Goal: Transaction & Acquisition: Download file/media

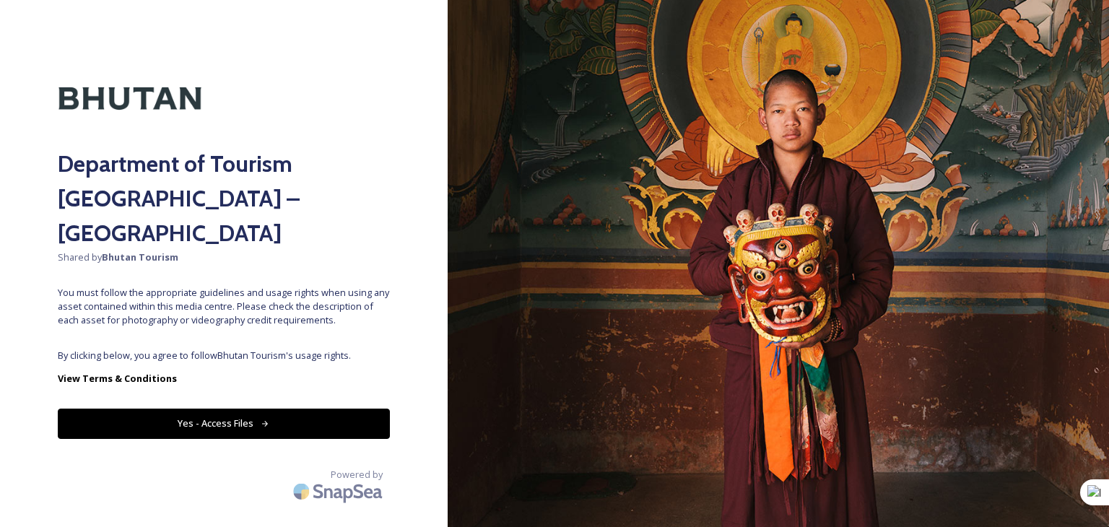
click at [196, 409] on button "Yes - Access Files" at bounding box center [224, 424] width 332 height 30
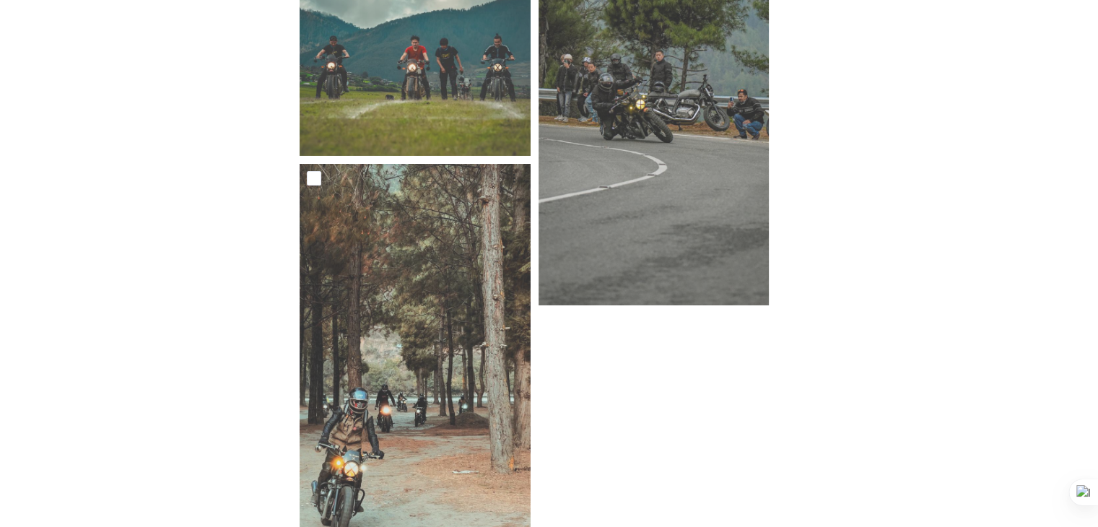
scroll to position [4598, 0]
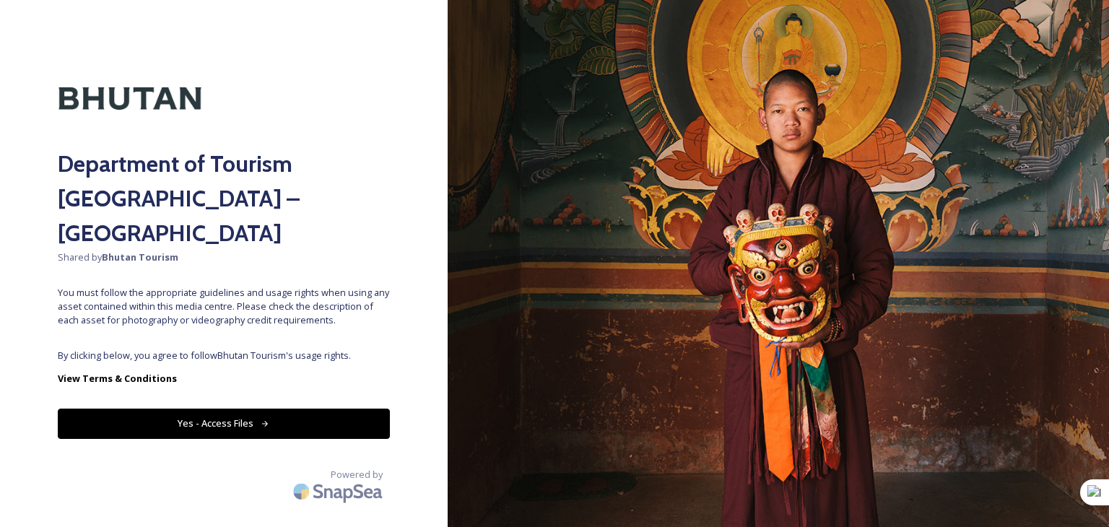
click at [173, 409] on button "Yes - Access Files" at bounding box center [224, 424] width 332 height 30
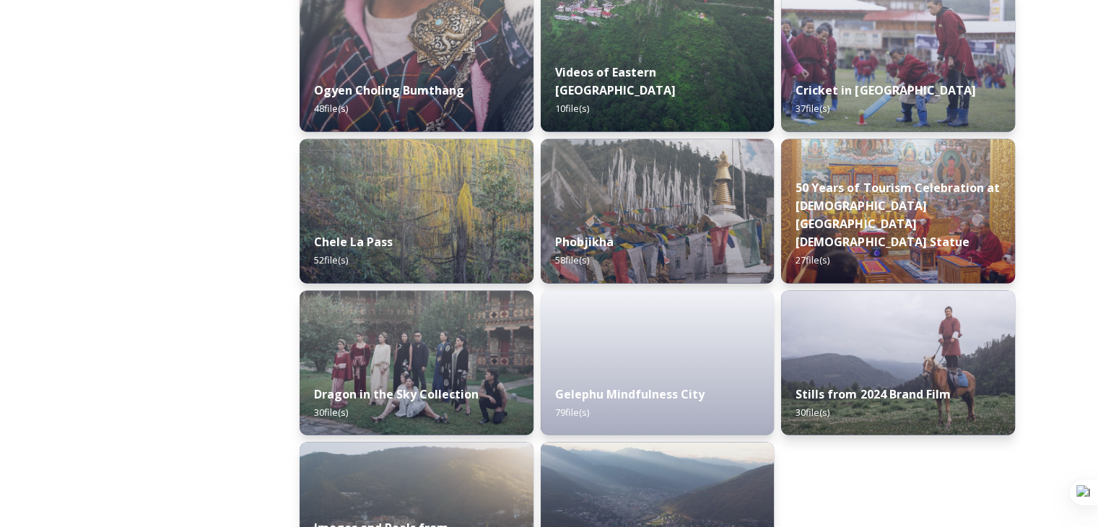
scroll to position [2440, 0]
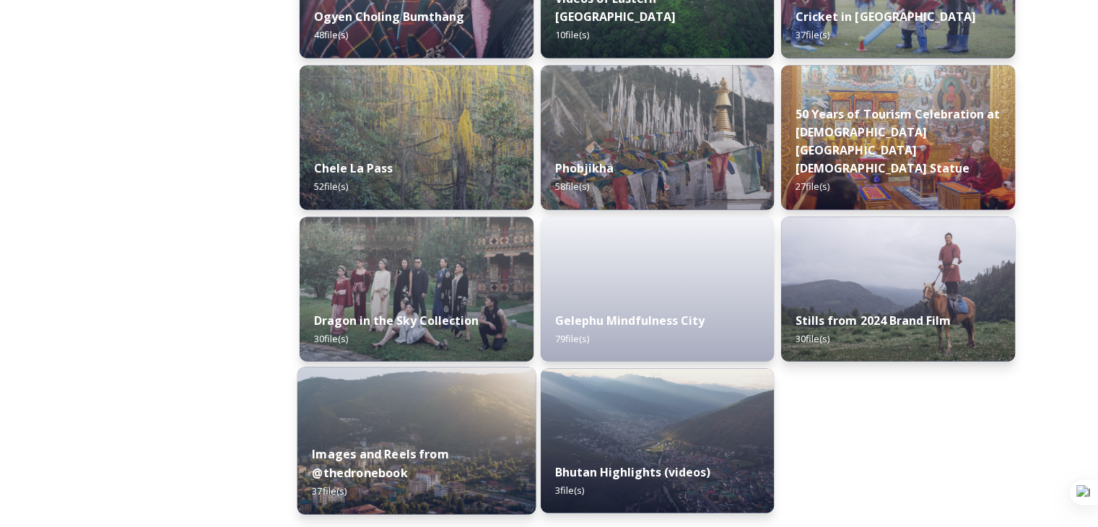
click at [459, 437] on div "Images and Reels from @thedronebook 37 file(s)" at bounding box center [416, 472] width 238 height 84
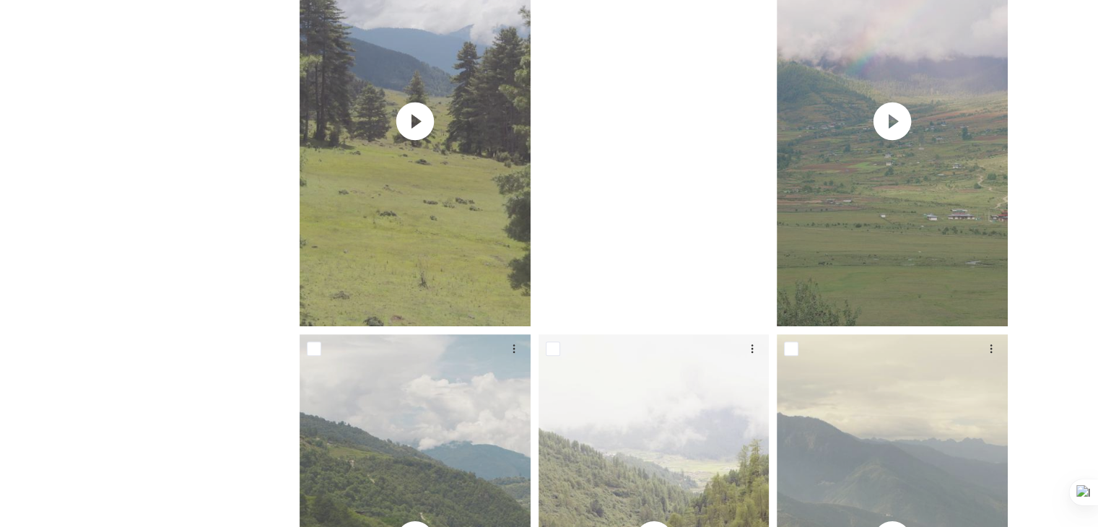
scroll to position [361, 0]
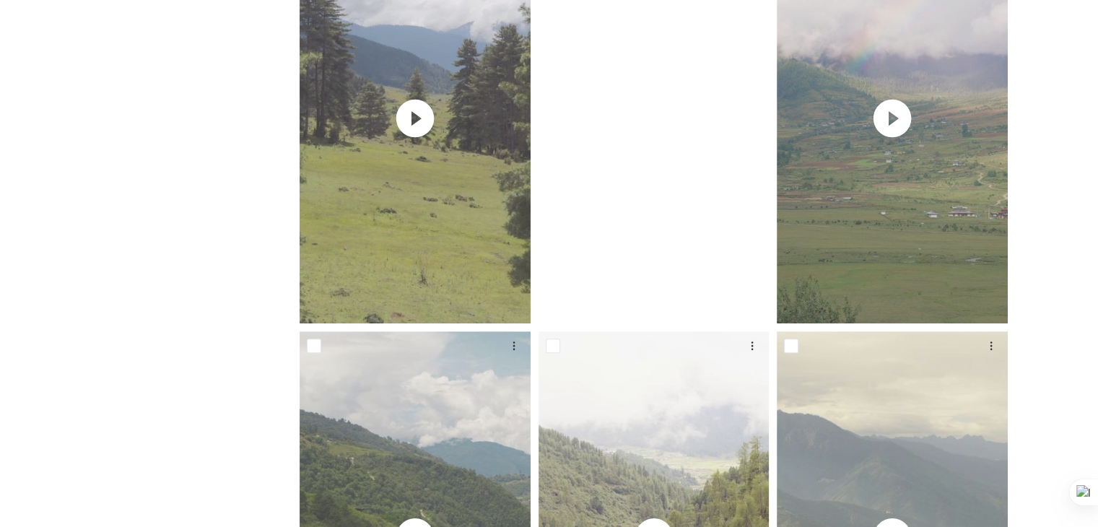
click at [648, 225] on video "thedronebook_Bhutan_2024_Reel6.mov" at bounding box center [654, 118] width 231 height 411
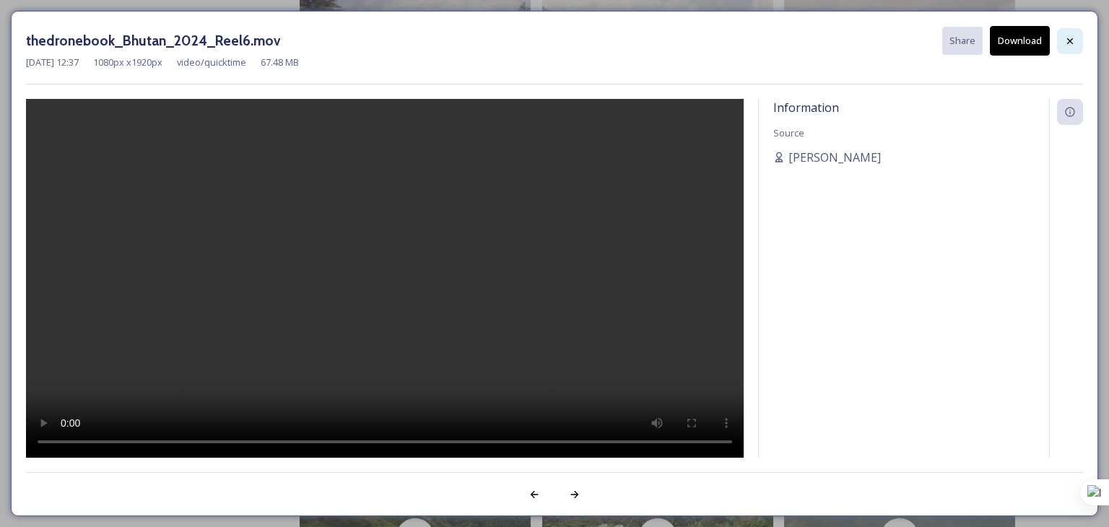
click at [1074, 32] on div at bounding box center [1070, 41] width 26 height 26
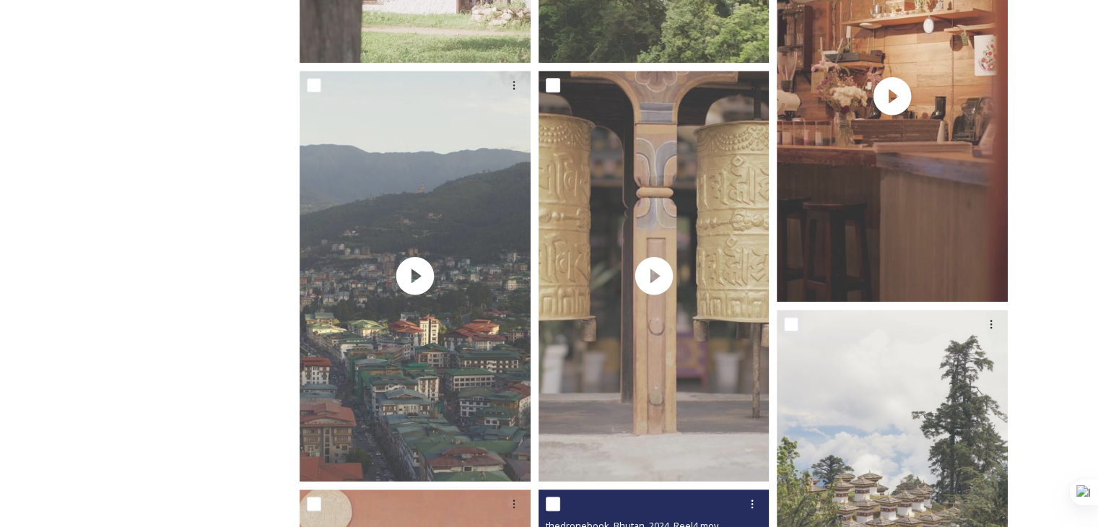
scroll to position [1444, 0]
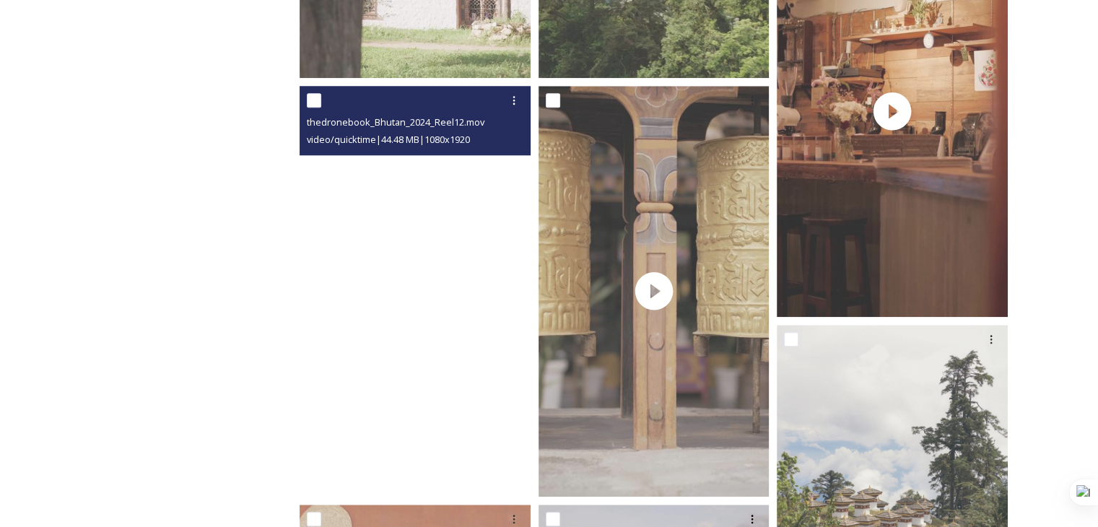
drag, startPoint x: 528, startPoint y: 372, endPoint x: 383, endPoint y: 238, distance: 197.2
click at [383, 238] on video "thedronebook_Bhutan_2024_Reel12.mov" at bounding box center [415, 291] width 231 height 411
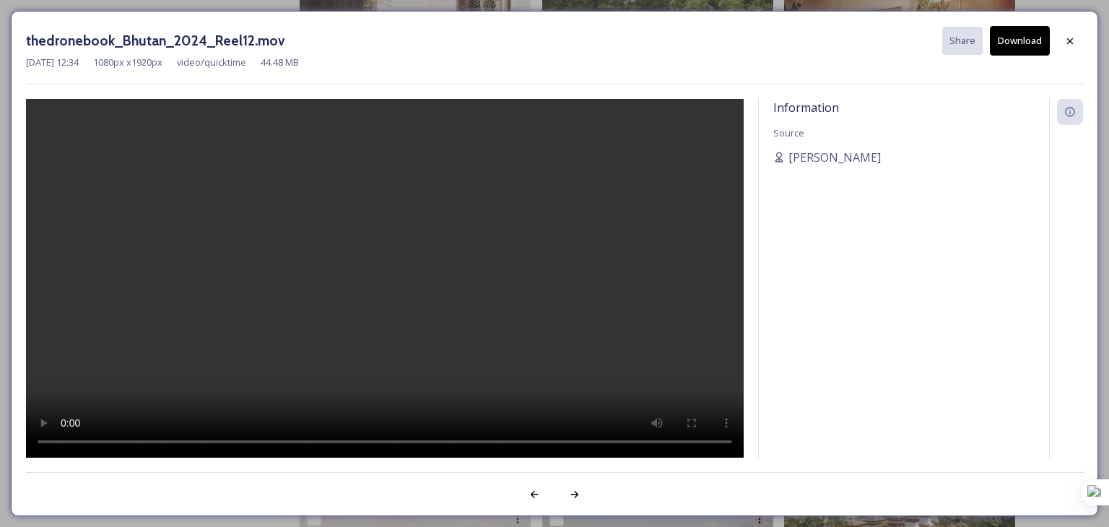
click at [1028, 38] on button "Download" at bounding box center [1020, 41] width 60 height 30
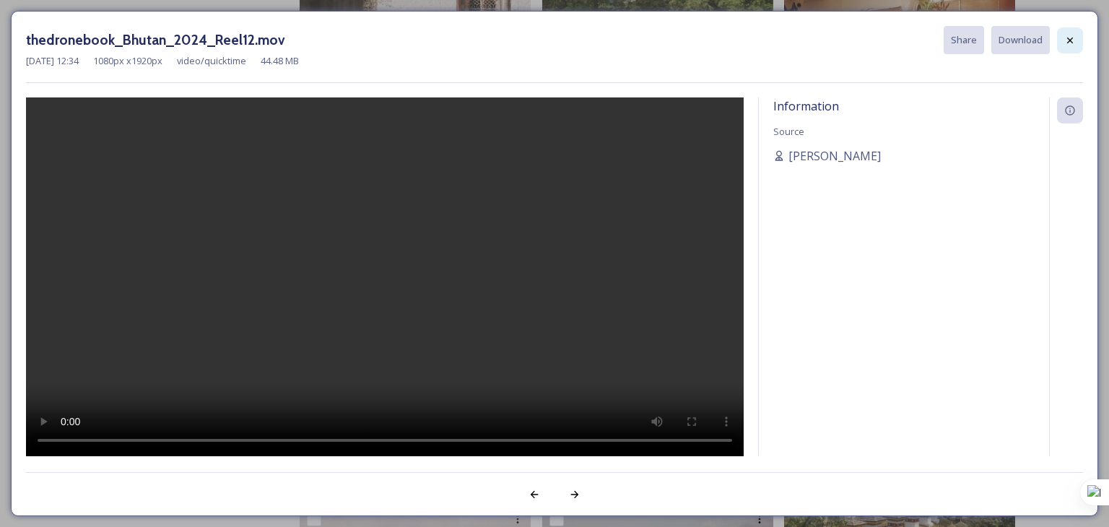
click at [1063, 38] on div at bounding box center [1070, 40] width 26 height 26
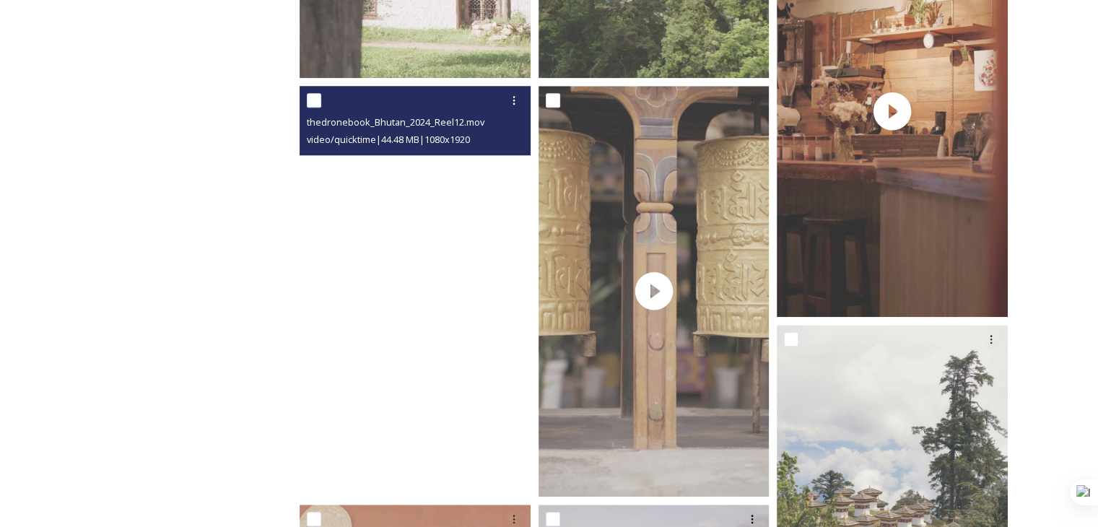
drag, startPoint x: 408, startPoint y: 313, endPoint x: 429, endPoint y: 347, distance: 40.5
click at [429, 347] on video "thedronebook_Bhutan_2024_Reel12.mov" at bounding box center [415, 291] width 231 height 411
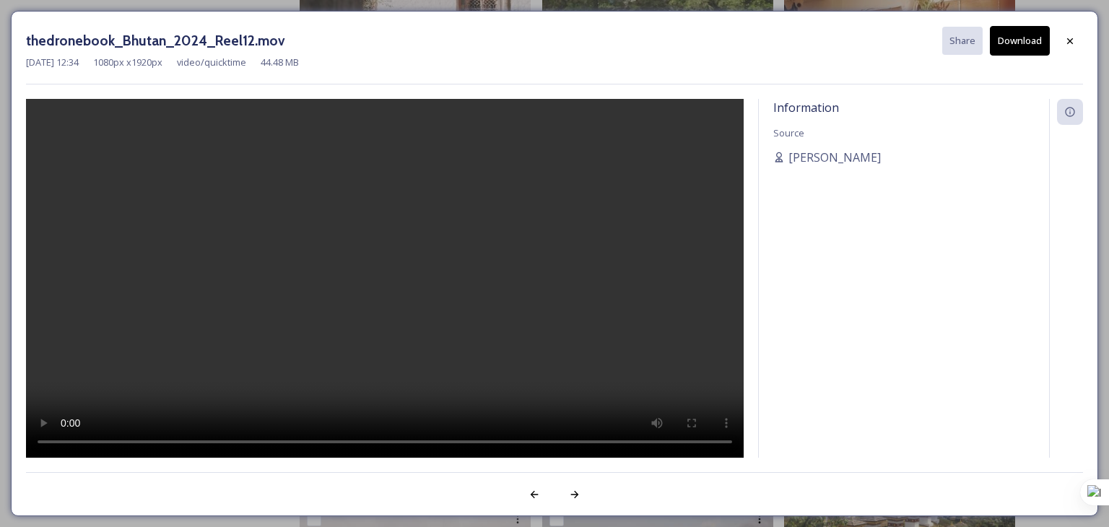
click at [1029, 48] on button "Download" at bounding box center [1020, 41] width 60 height 30
click at [1071, 47] on div at bounding box center [1070, 41] width 26 height 26
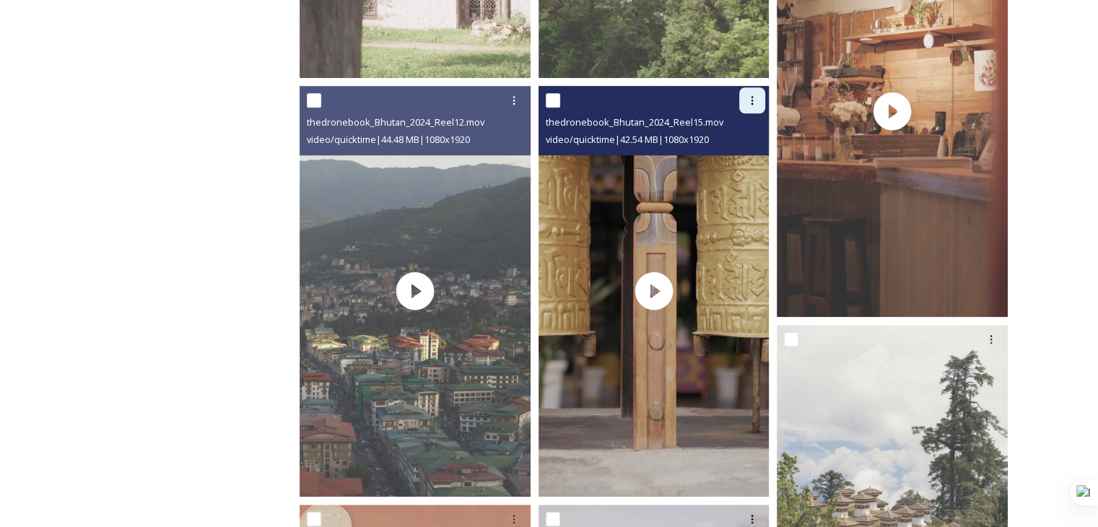
click at [749, 103] on icon at bounding box center [752, 101] width 12 height 12
click at [731, 163] on span "Download" at bounding box center [735, 160] width 44 height 14
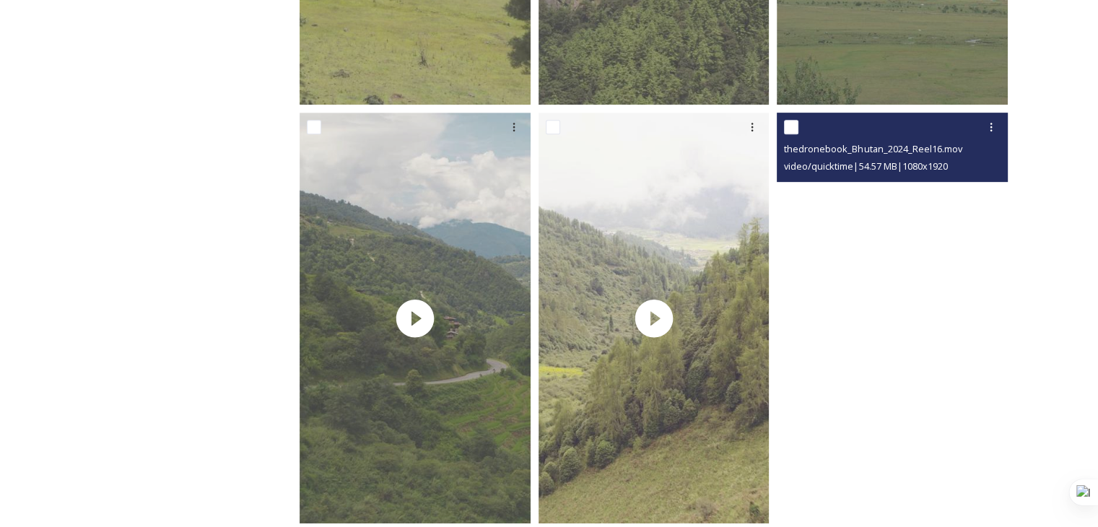
scroll to position [578, 0]
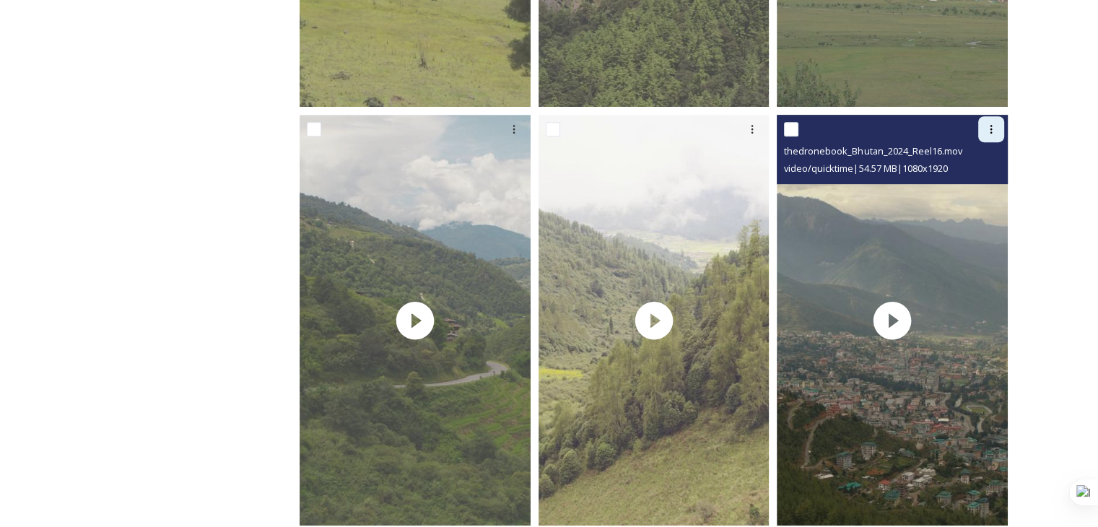
click at [981, 126] on div at bounding box center [991, 129] width 26 height 26
click at [969, 188] on span "Download" at bounding box center [974, 189] width 44 height 14
click at [988, 129] on icon at bounding box center [991, 129] width 12 height 12
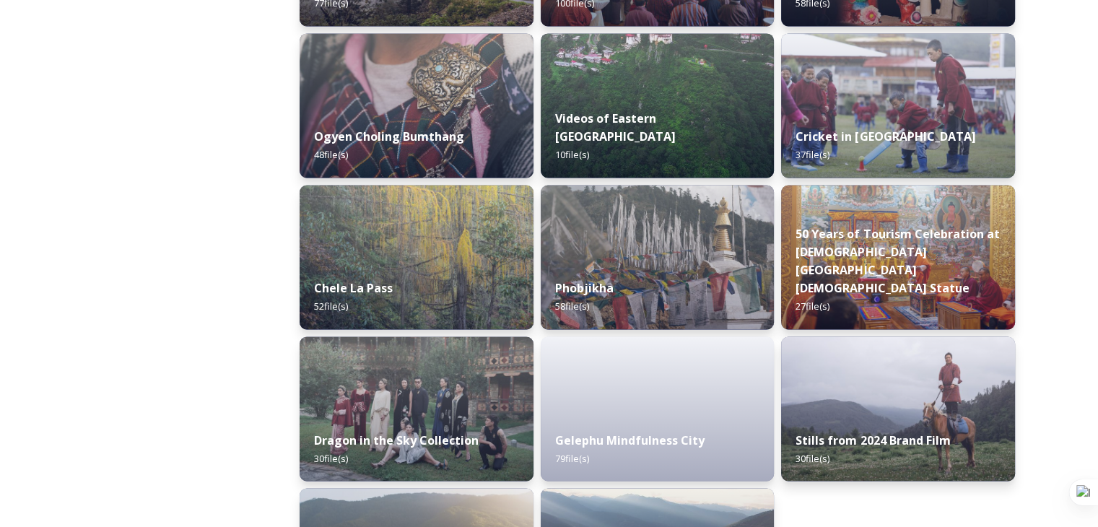
scroll to position [2440, 0]
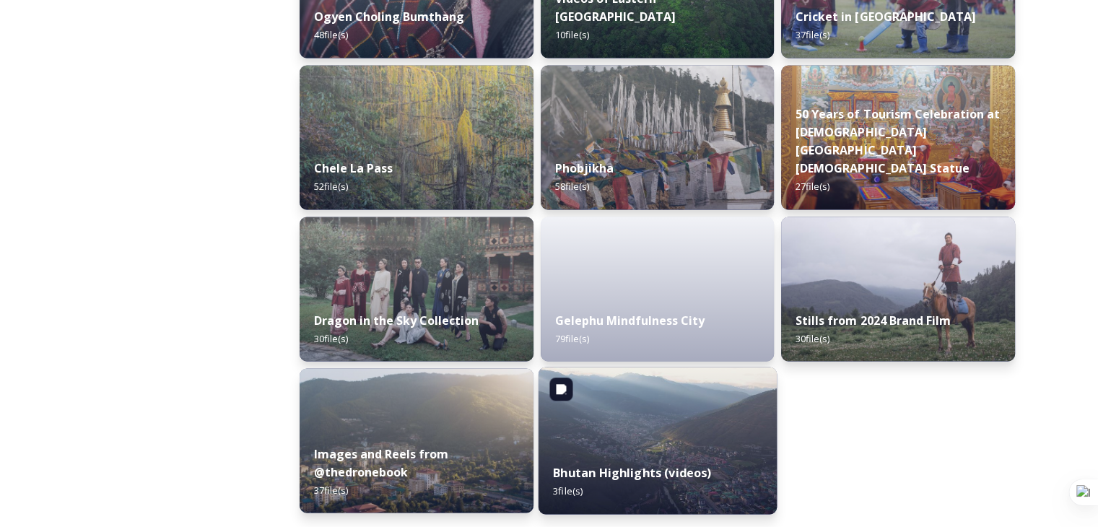
click at [661, 454] on div "Bhutan Highlights (videos) 3 file(s)" at bounding box center [657, 481] width 238 height 66
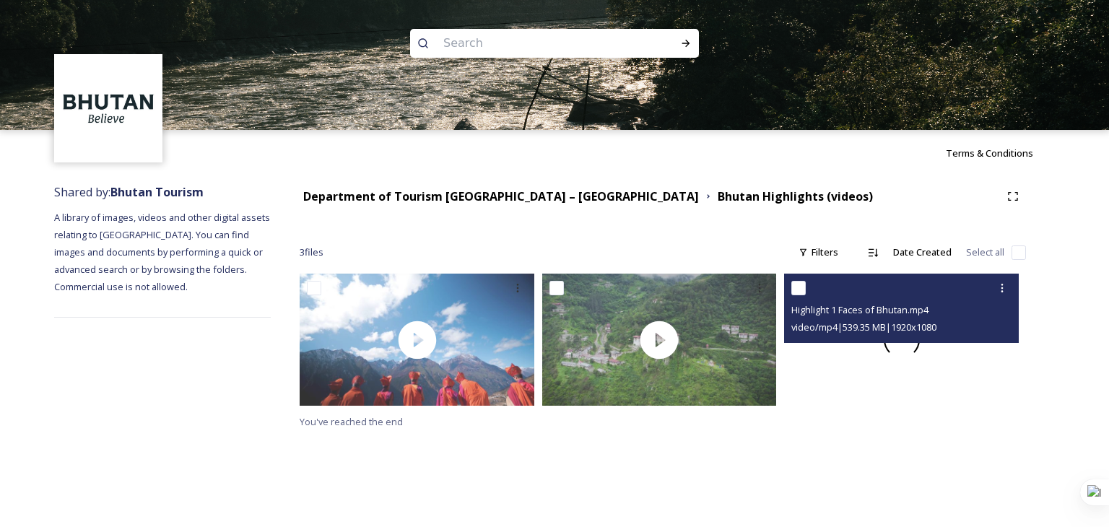
click at [889, 380] on div at bounding box center [901, 340] width 235 height 132
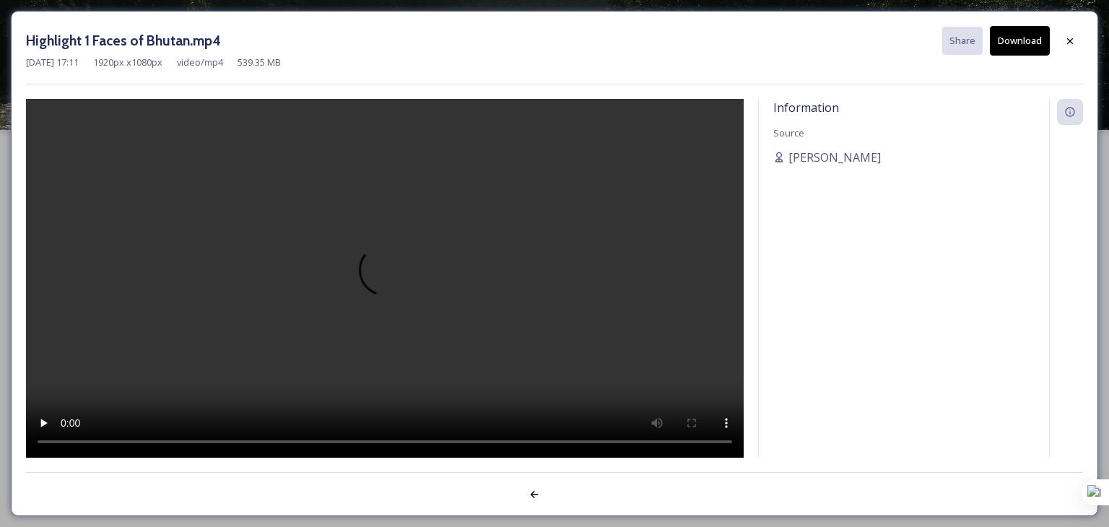
click at [1020, 45] on button "Download" at bounding box center [1020, 41] width 60 height 30
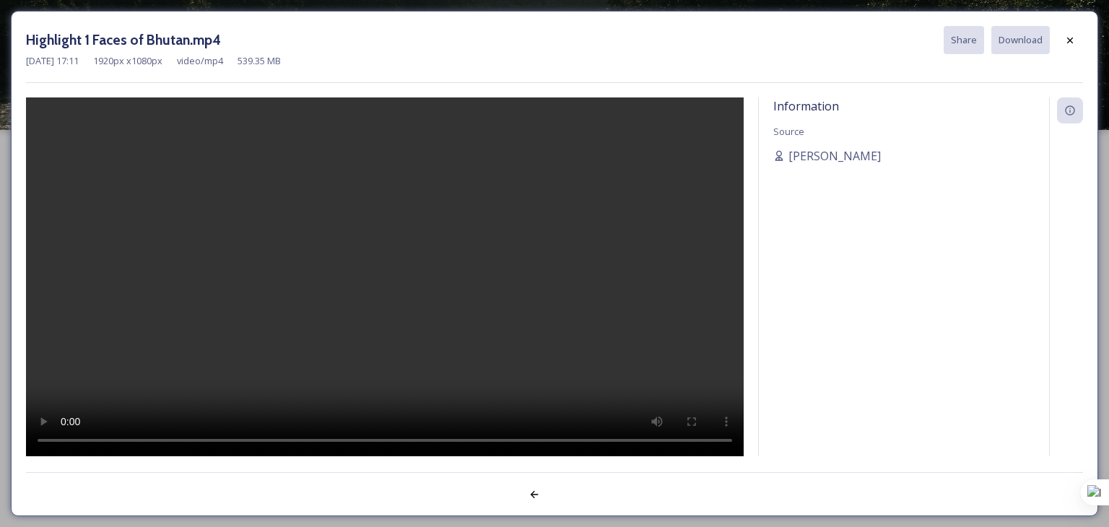
click at [658, 177] on video at bounding box center [385, 276] width 718 height 359
click at [1066, 43] on icon at bounding box center [1070, 41] width 12 height 12
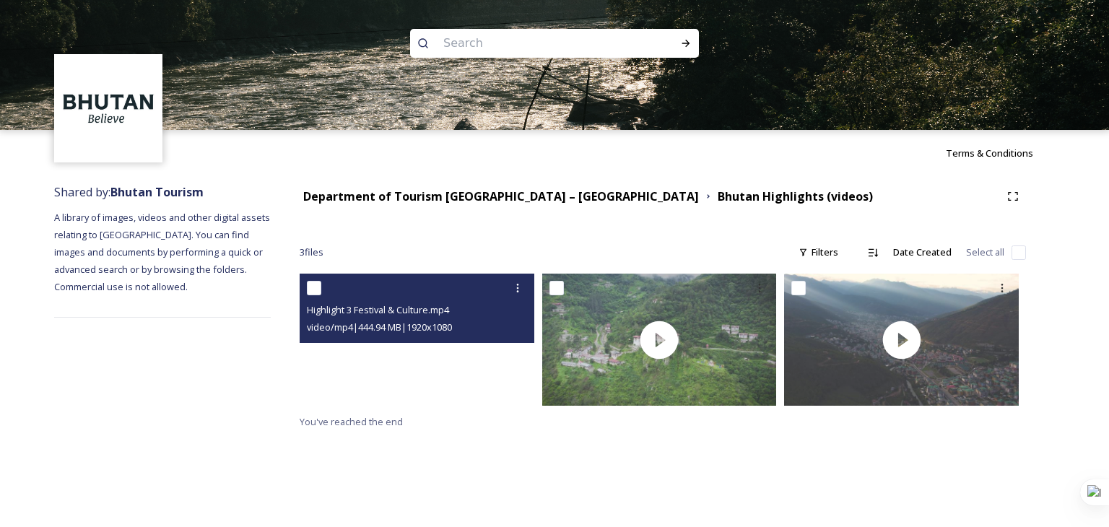
click at [456, 375] on video "Highlight 3 Festival & Culture.mp4" at bounding box center [417, 340] width 235 height 132
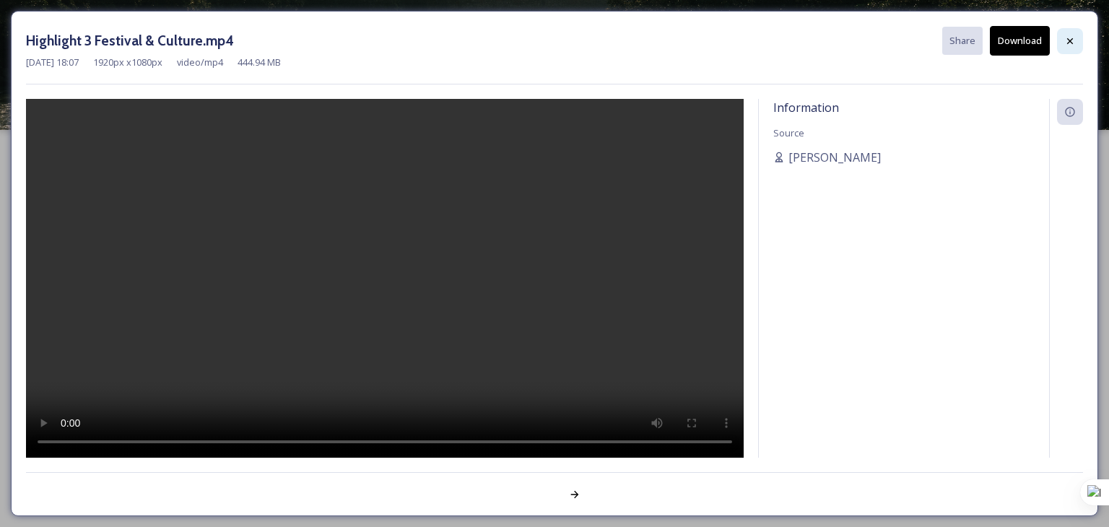
click at [1068, 40] on icon at bounding box center [1070, 41] width 12 height 12
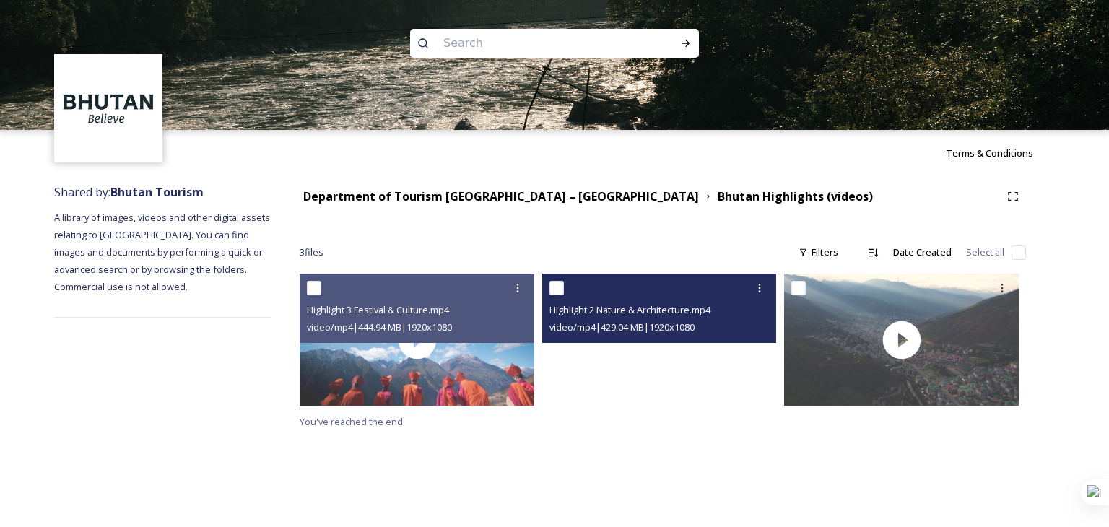
click at [667, 376] on video "Highlight 2 Nature & Architecture.mp4" at bounding box center [659, 340] width 235 height 132
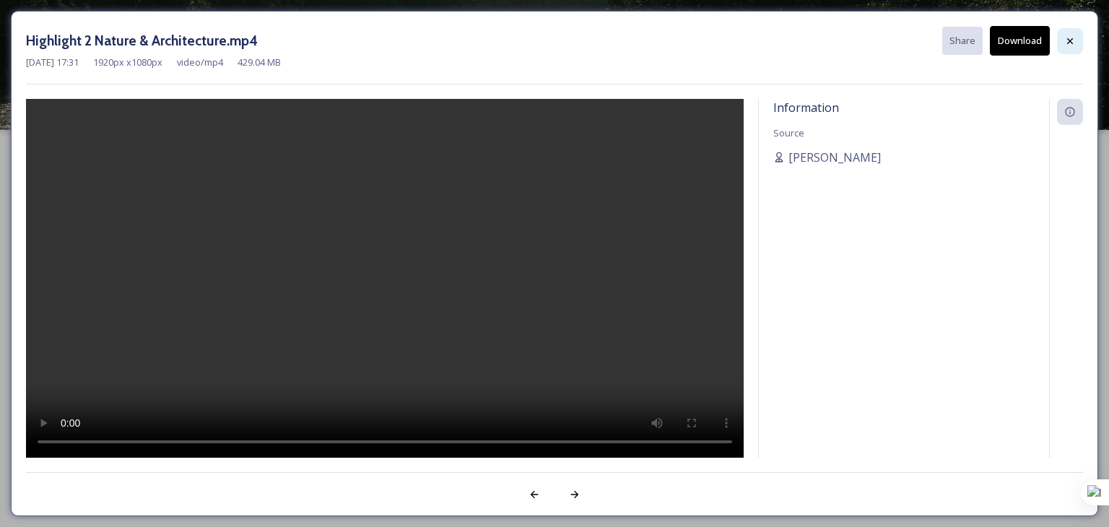
click at [1068, 43] on icon at bounding box center [1070, 41] width 12 height 12
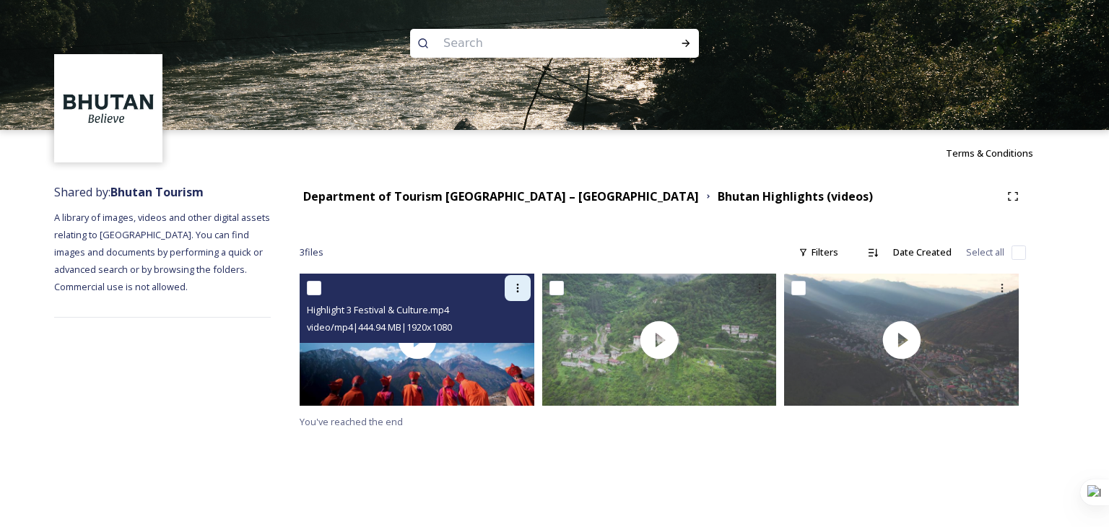
click at [520, 297] on div at bounding box center [518, 288] width 26 height 26
click at [495, 353] on span "Download" at bounding box center [501, 348] width 44 height 14
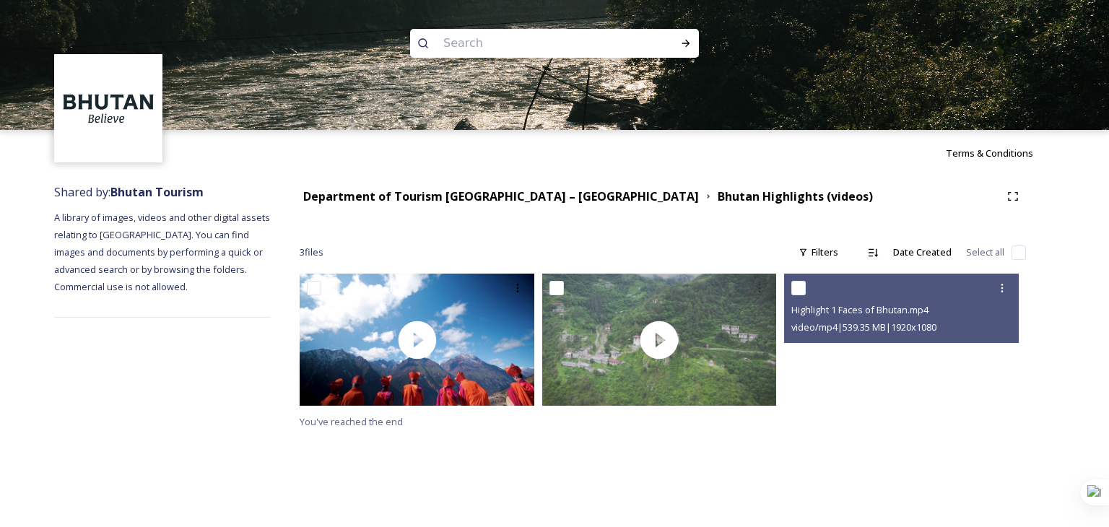
click at [410, 476] on div "Terms & Conditions Shared by: Bhutan Tourism A library of images, videos and ot…" at bounding box center [554, 263] width 1109 height 527
